Goal: Task Accomplishment & Management: Use online tool/utility

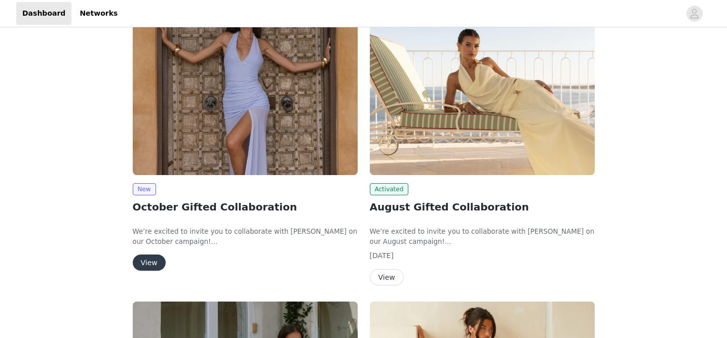
scroll to position [172, 0]
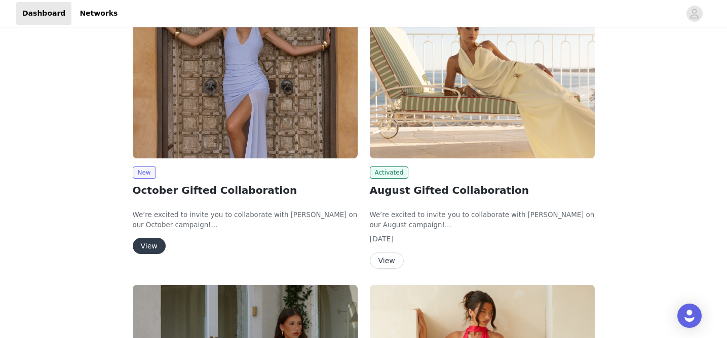
click at [150, 246] on button "View" at bounding box center [149, 246] width 33 height 16
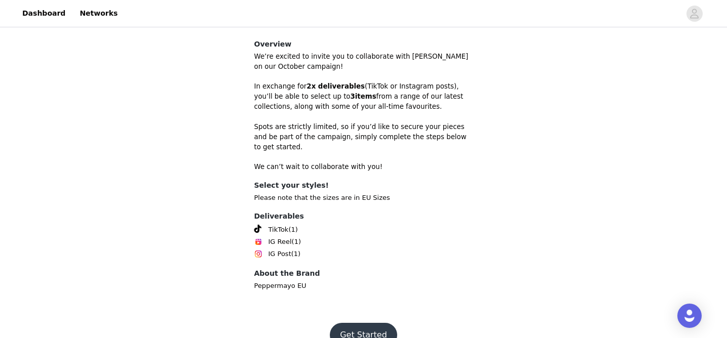
scroll to position [309, 0]
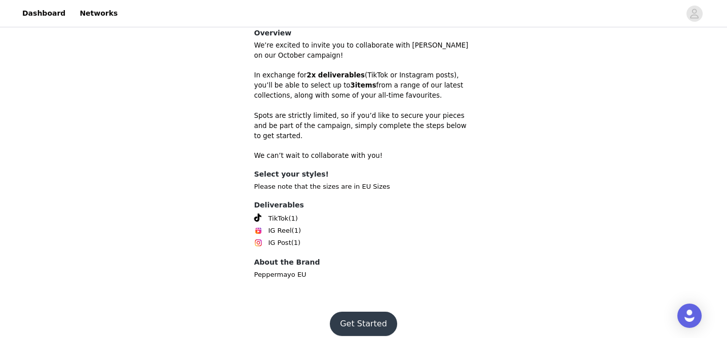
click at [373, 320] on button "Get Started" at bounding box center [363, 324] width 67 height 24
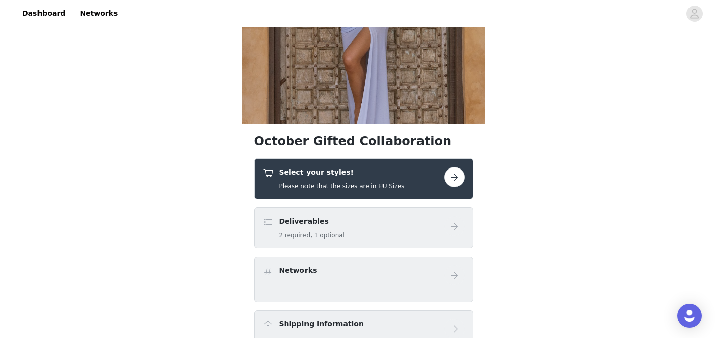
scroll to position [153, 0]
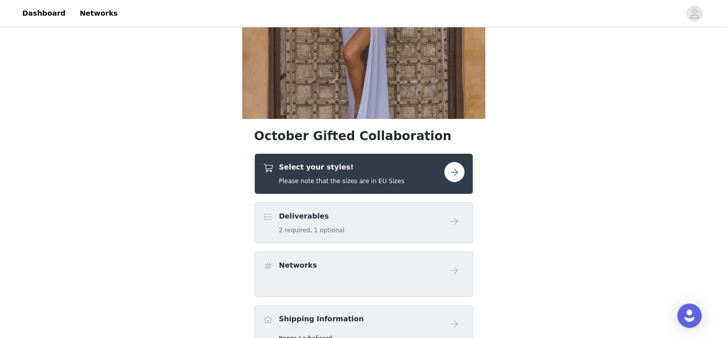
click at [458, 168] on button "button" at bounding box center [454, 172] width 20 height 20
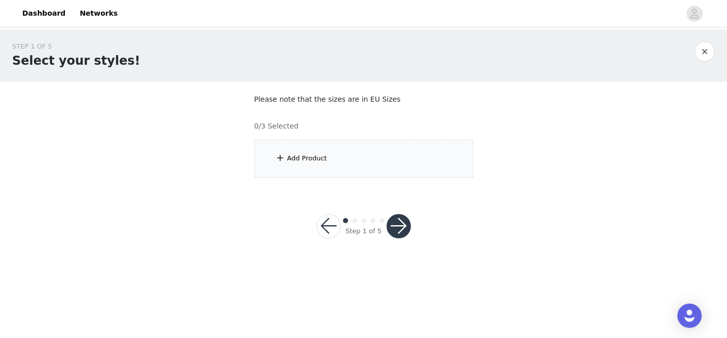
click at [359, 160] on div "Add Product" at bounding box center [363, 159] width 219 height 38
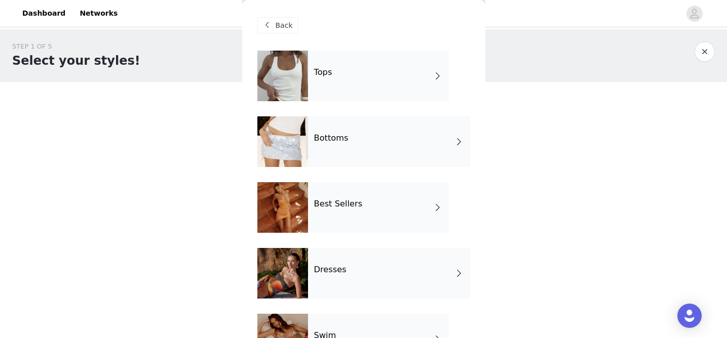
click at [346, 82] on div "Tops" at bounding box center [378, 76] width 141 height 51
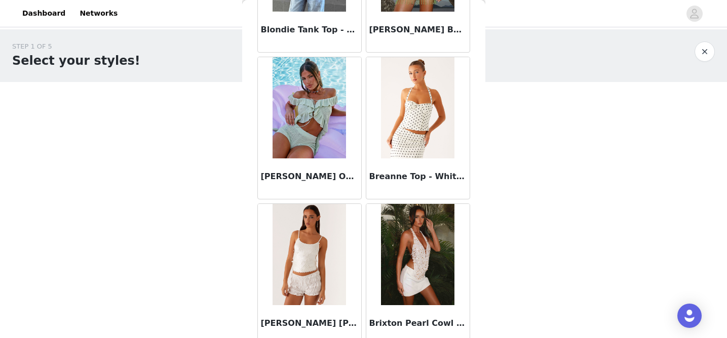
scroll to position [1211, 0]
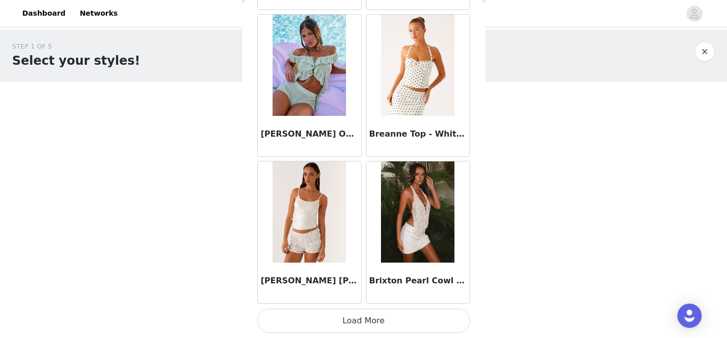
click at [354, 322] on button "Load More" at bounding box center [363, 321] width 213 height 24
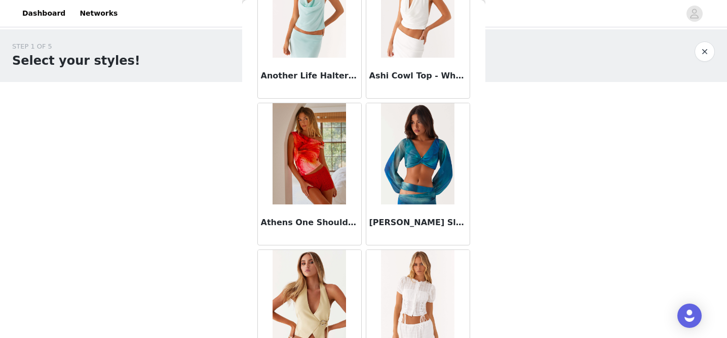
scroll to position [0, 0]
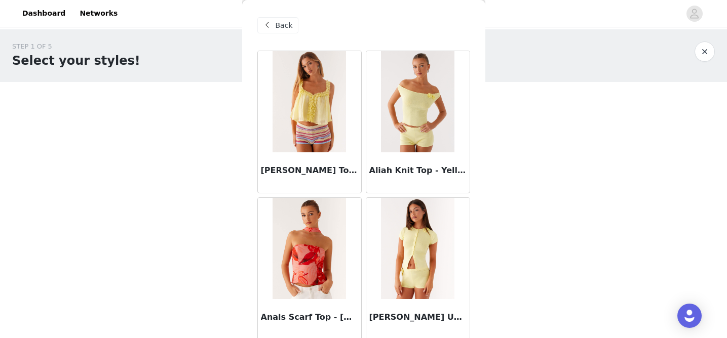
click at [272, 21] on span at bounding box center [267, 25] width 12 height 12
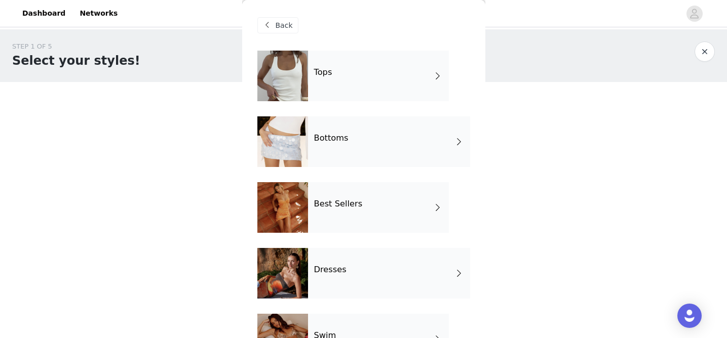
click at [331, 147] on div "Bottoms" at bounding box center [389, 141] width 162 height 51
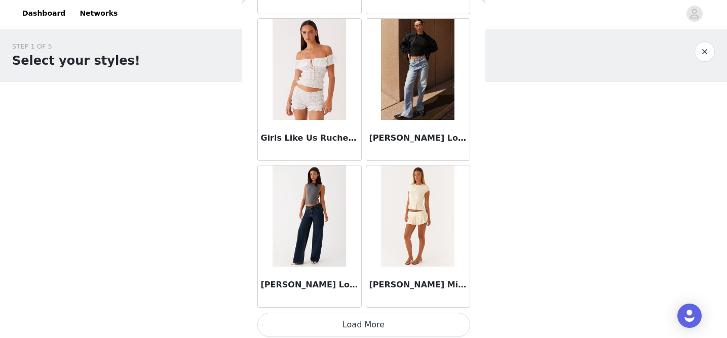
scroll to position [1211, 0]
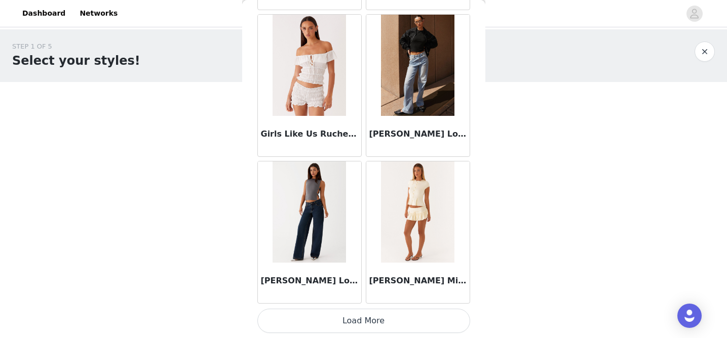
click at [348, 322] on button "Load More" at bounding box center [363, 321] width 213 height 24
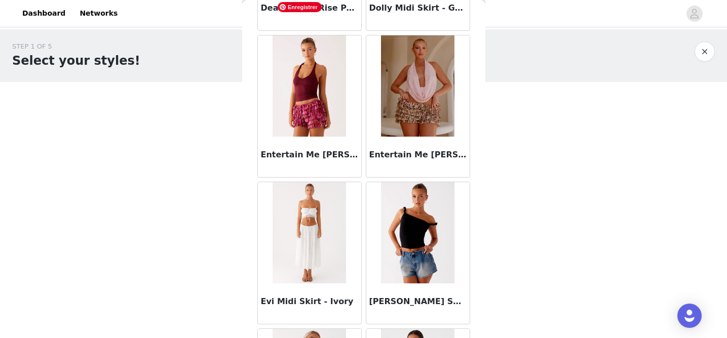
scroll to position [0, 0]
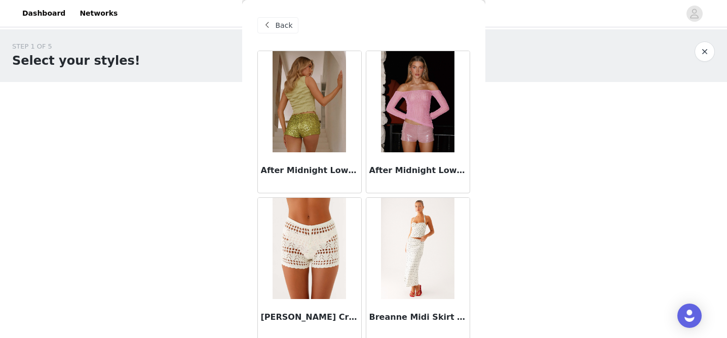
click at [264, 30] on span at bounding box center [267, 25] width 12 height 12
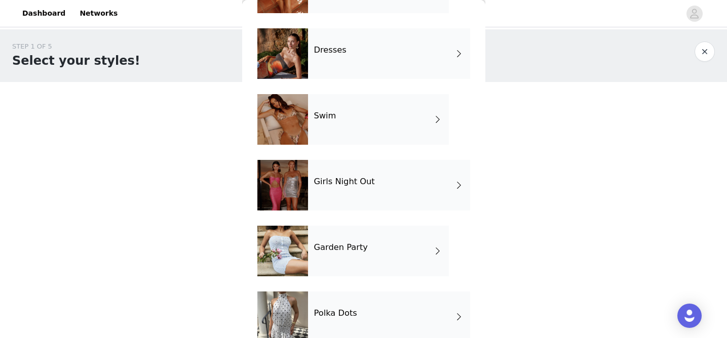
scroll to position [239, 0]
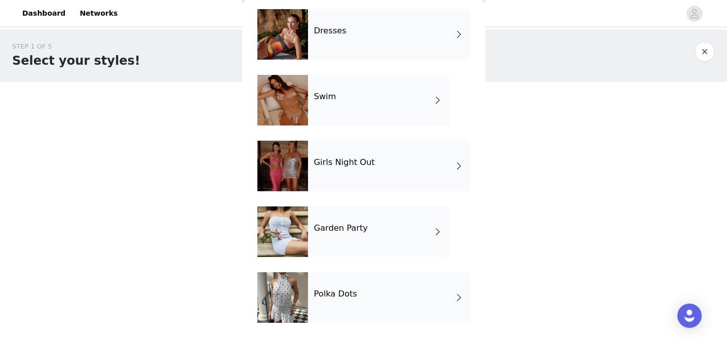
click at [371, 175] on div "Girls Night Out" at bounding box center [389, 166] width 162 height 51
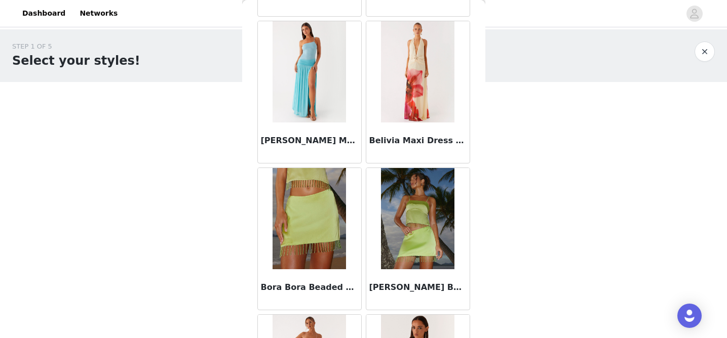
scroll to position [767, 0]
